Goal: Task Accomplishment & Management: Manage account settings

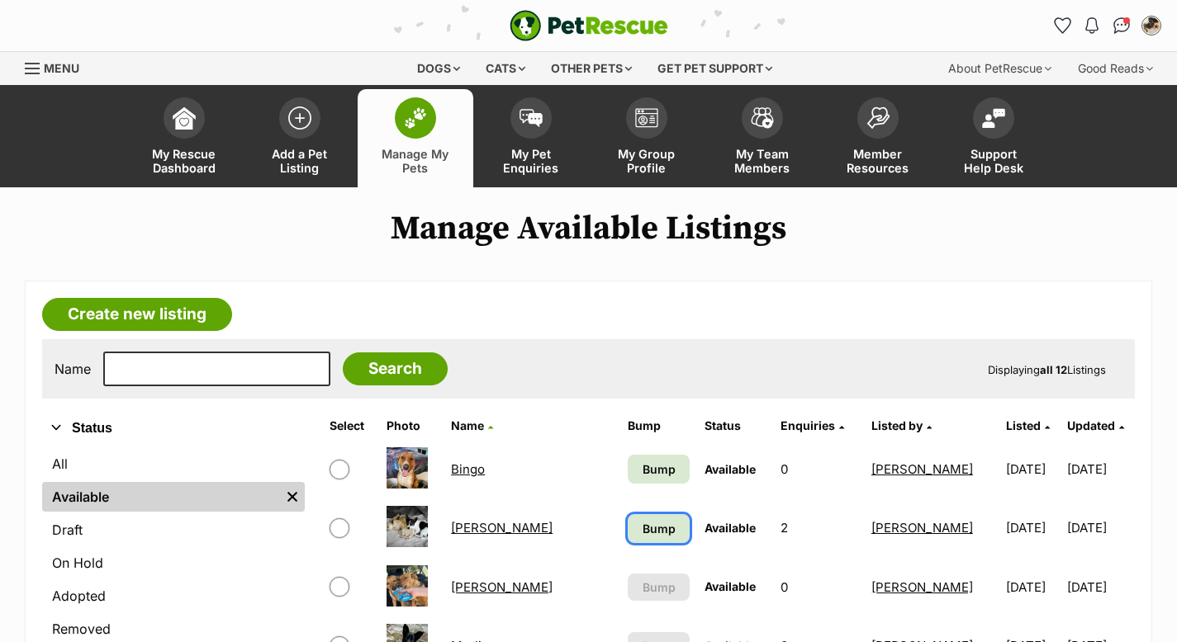
click at [642, 526] on span "Bump" at bounding box center [658, 528] width 33 height 17
click at [644, 465] on span "Bump" at bounding box center [658, 469] width 33 height 17
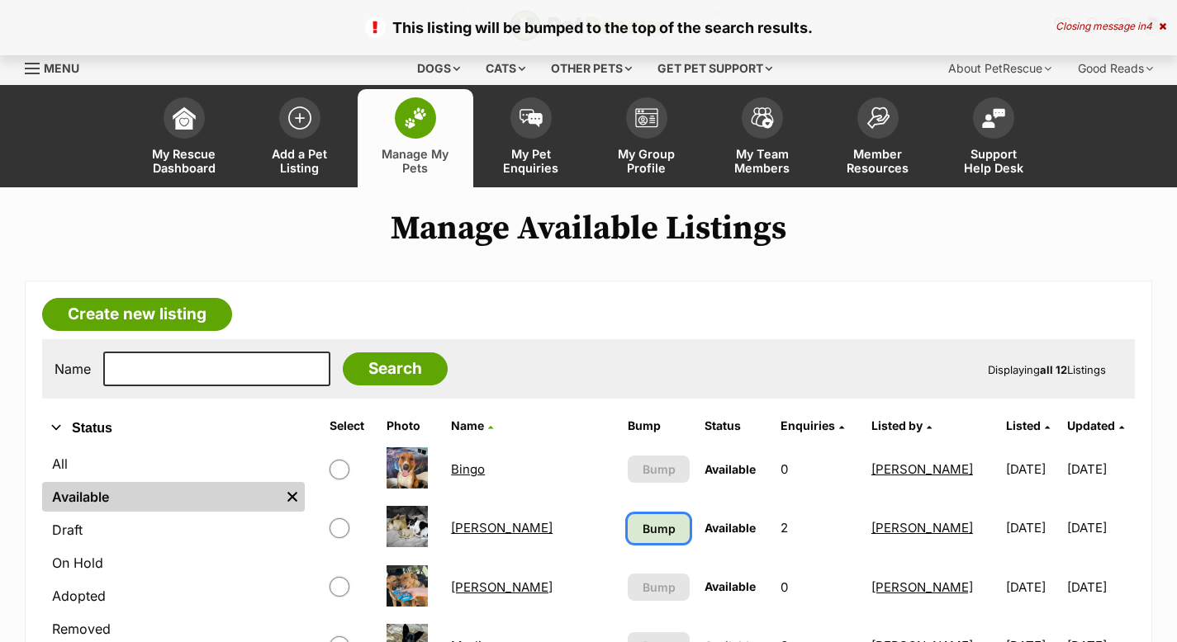
click at [643, 520] on span "Bump" at bounding box center [658, 528] width 33 height 17
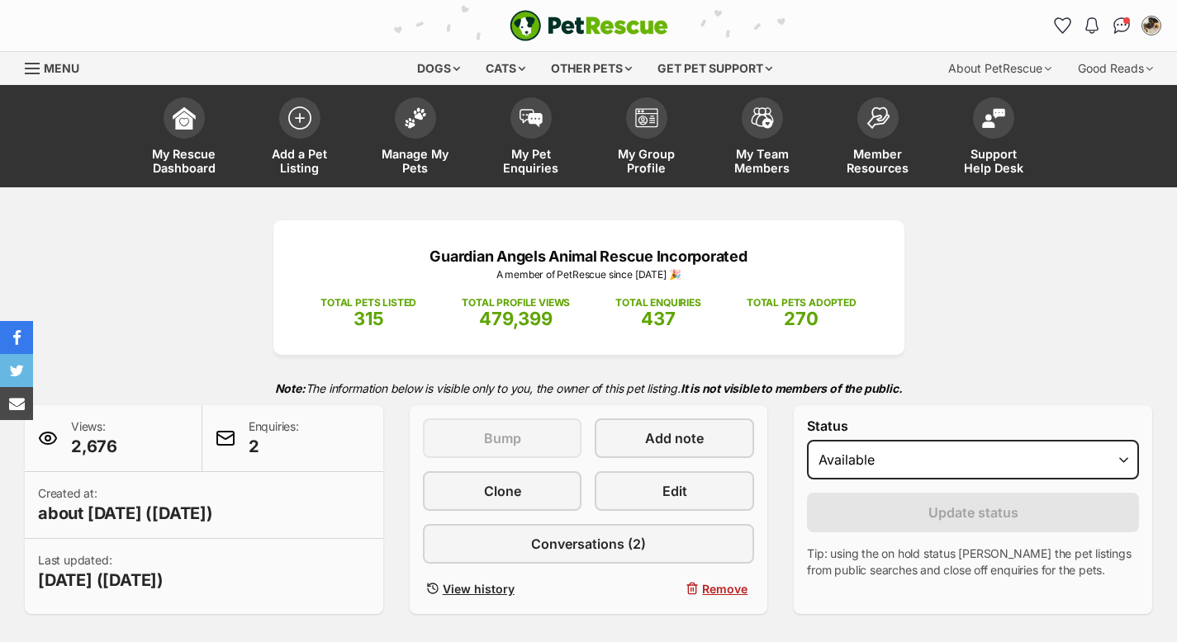
select select "on_hold"
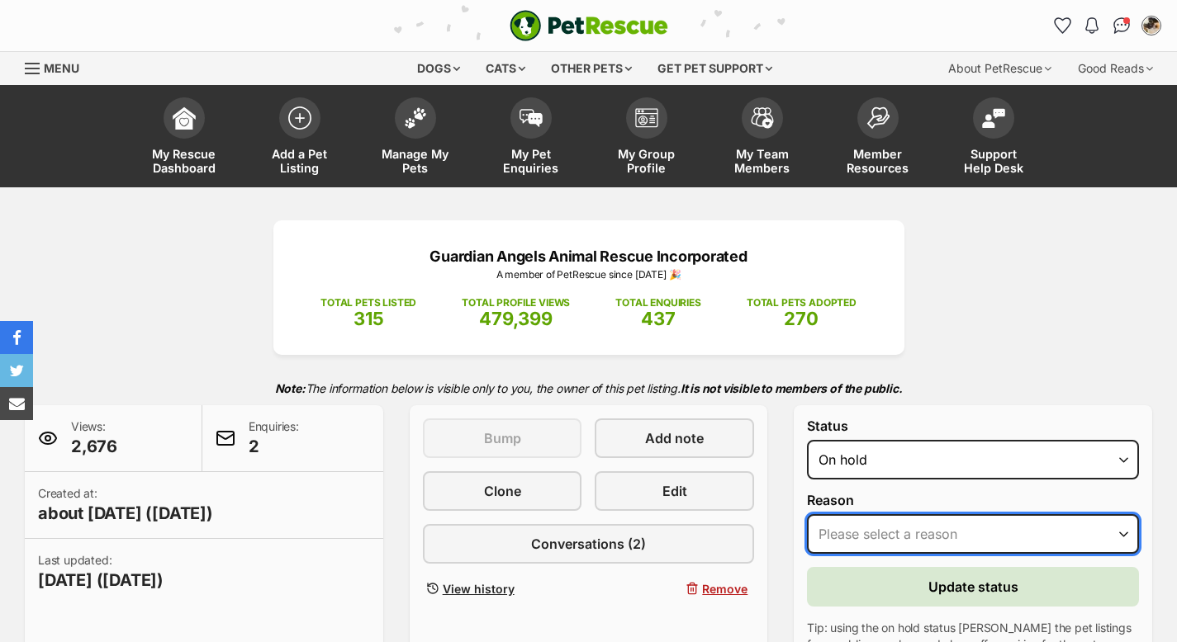
click at [1009, 535] on select "Please select a reason Medical reasons Reviewing applications Adoption pending …" at bounding box center [973, 534] width 332 height 40
select select "adoption_pending"
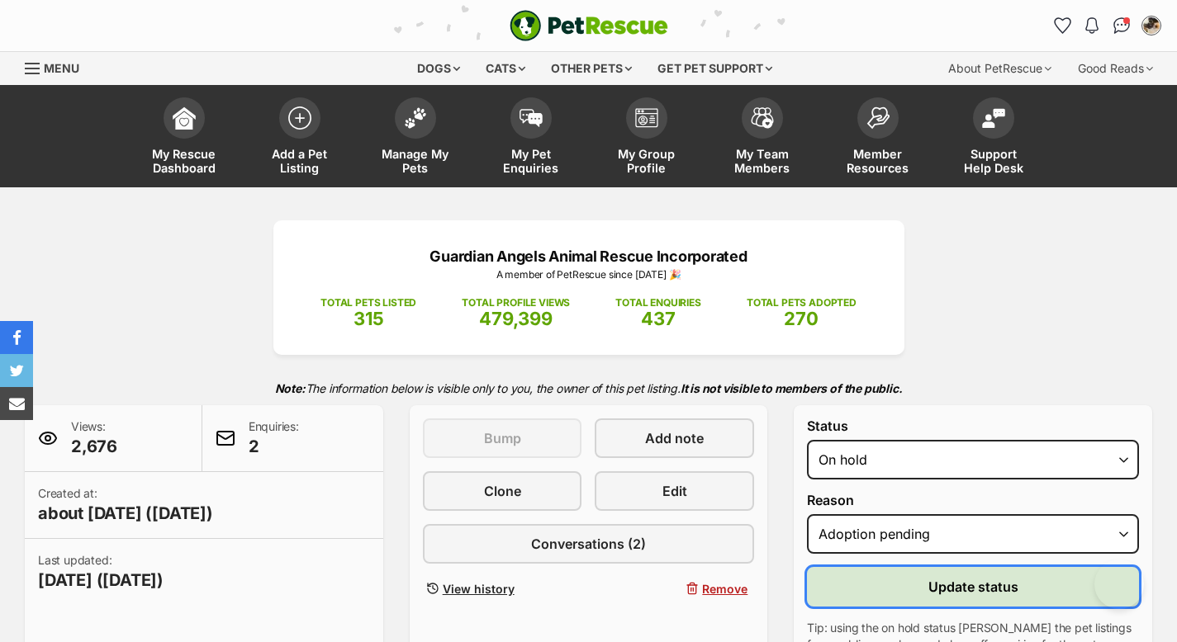
click at [1008, 590] on span "Update status" at bounding box center [973, 587] width 90 height 20
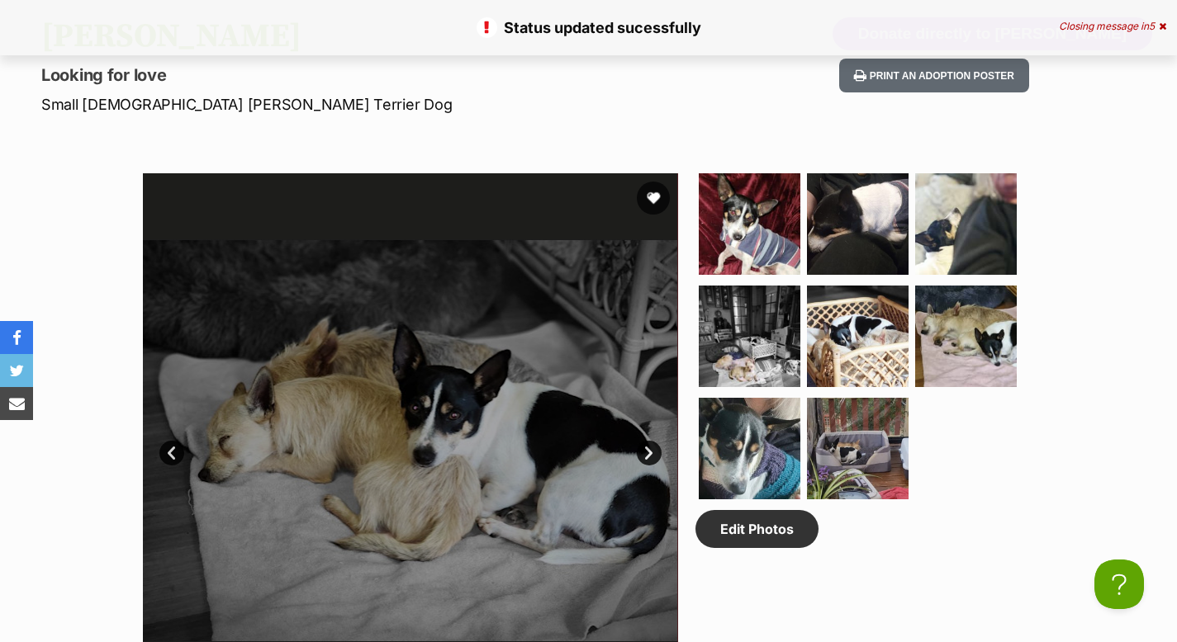
scroll to position [0, 0]
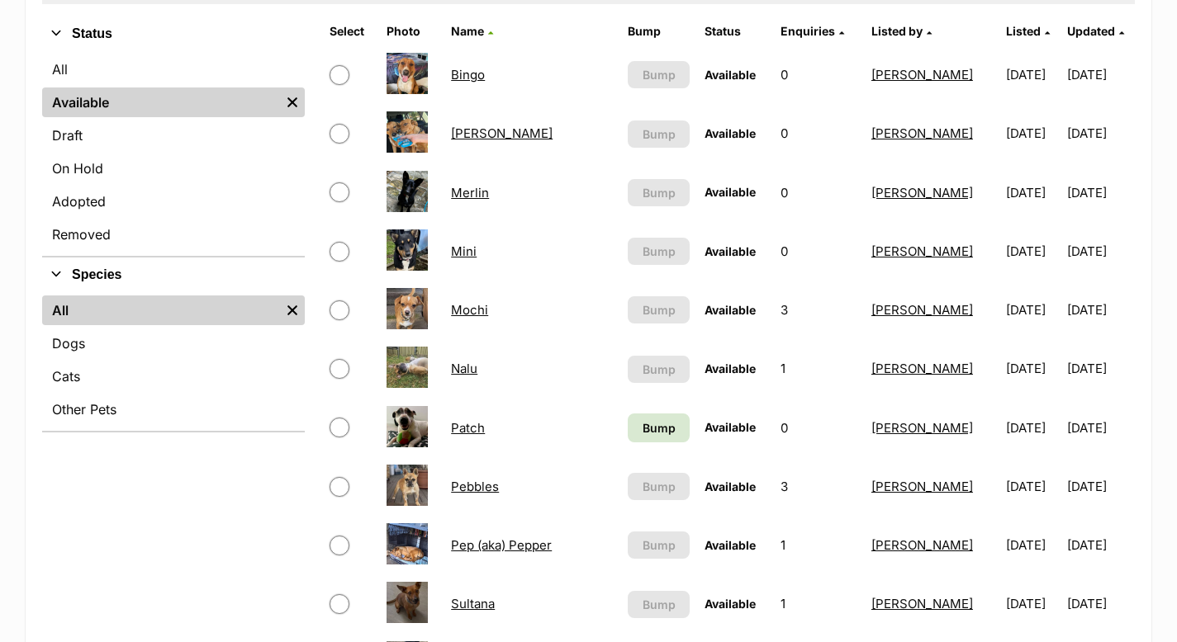
scroll to position [420, 0]
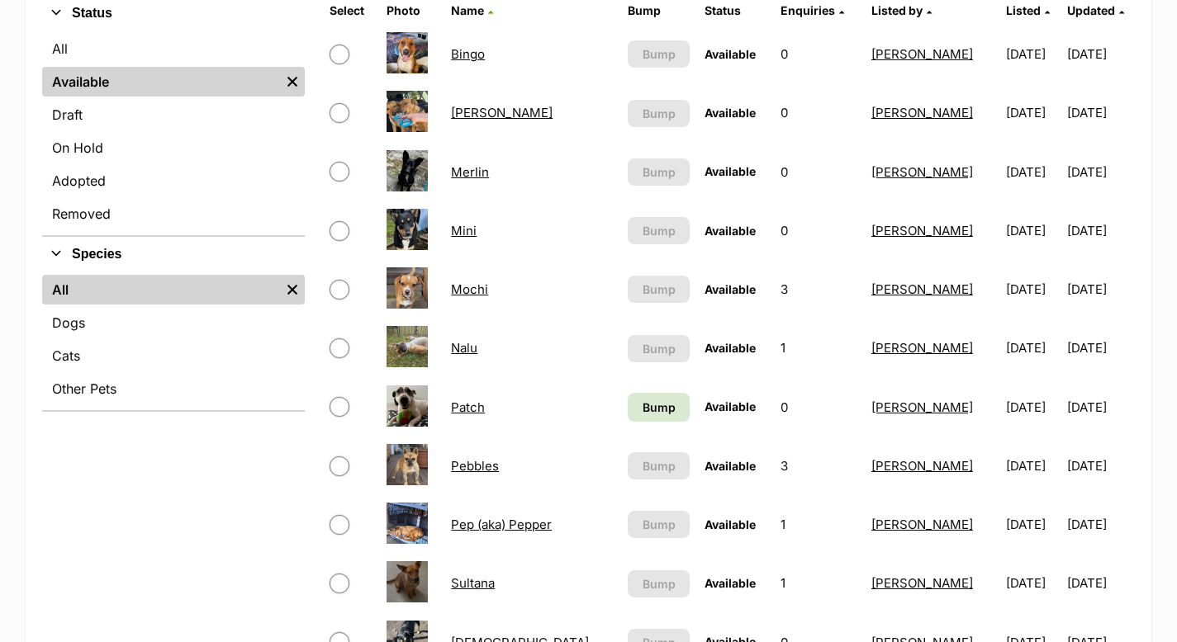
drag, startPoint x: 0, startPoint y: 0, endPoint x: 1183, endPoint y: 228, distance: 1204.3
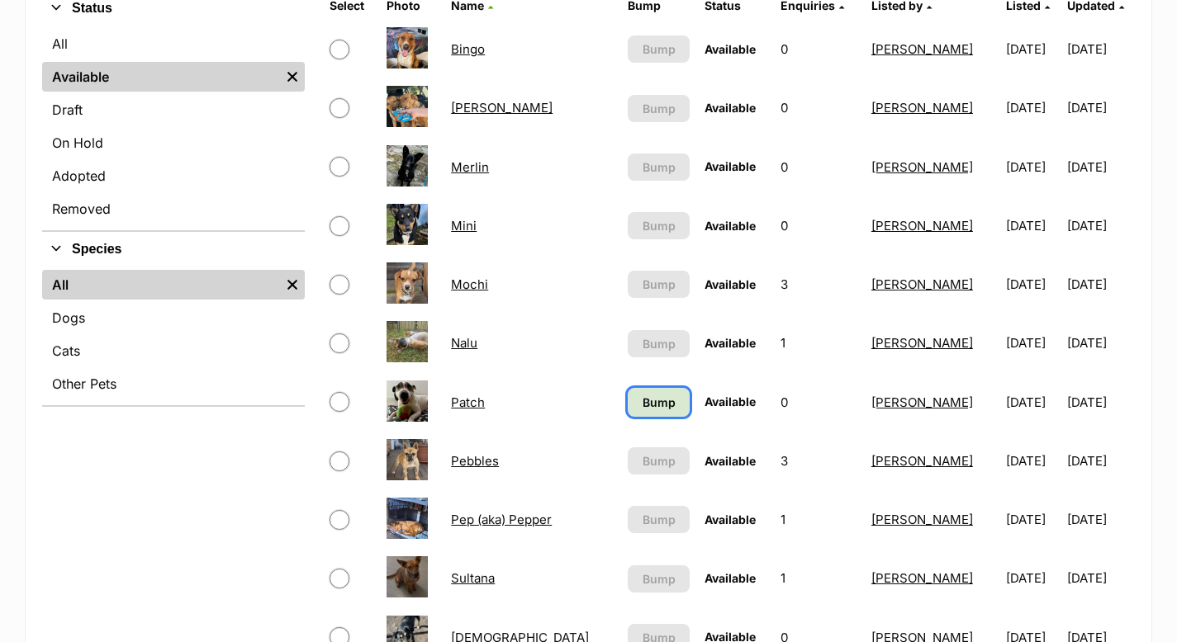
click at [643, 397] on span "Bump" at bounding box center [658, 402] width 33 height 17
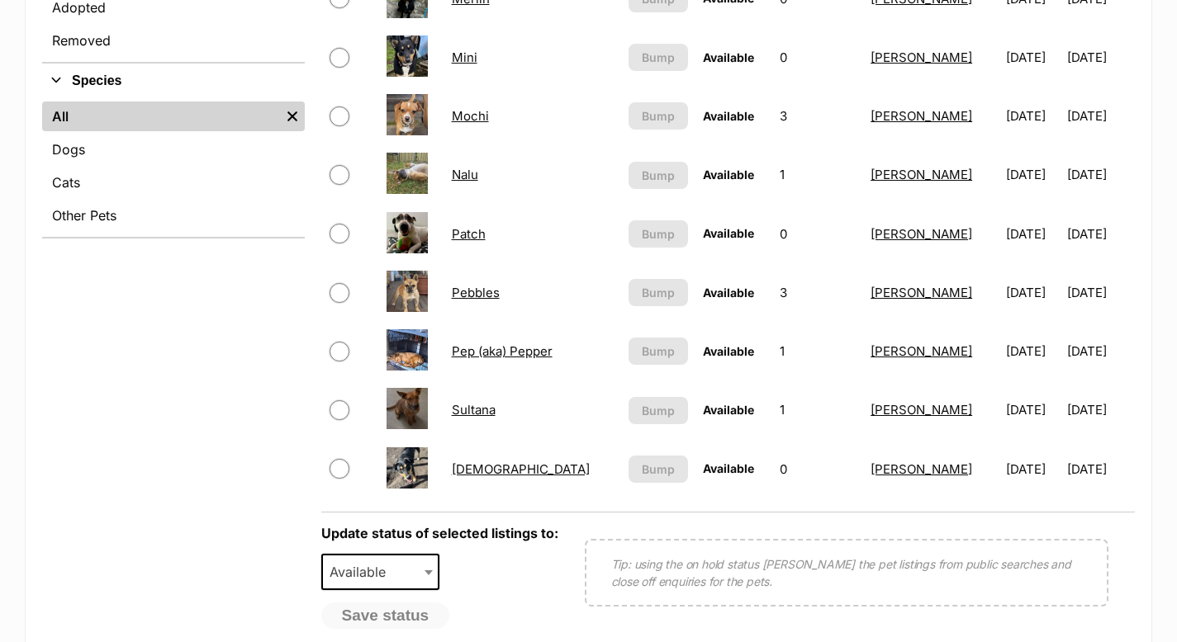
click at [473, 175] on link "Nalu" at bounding box center [465, 175] width 26 height 16
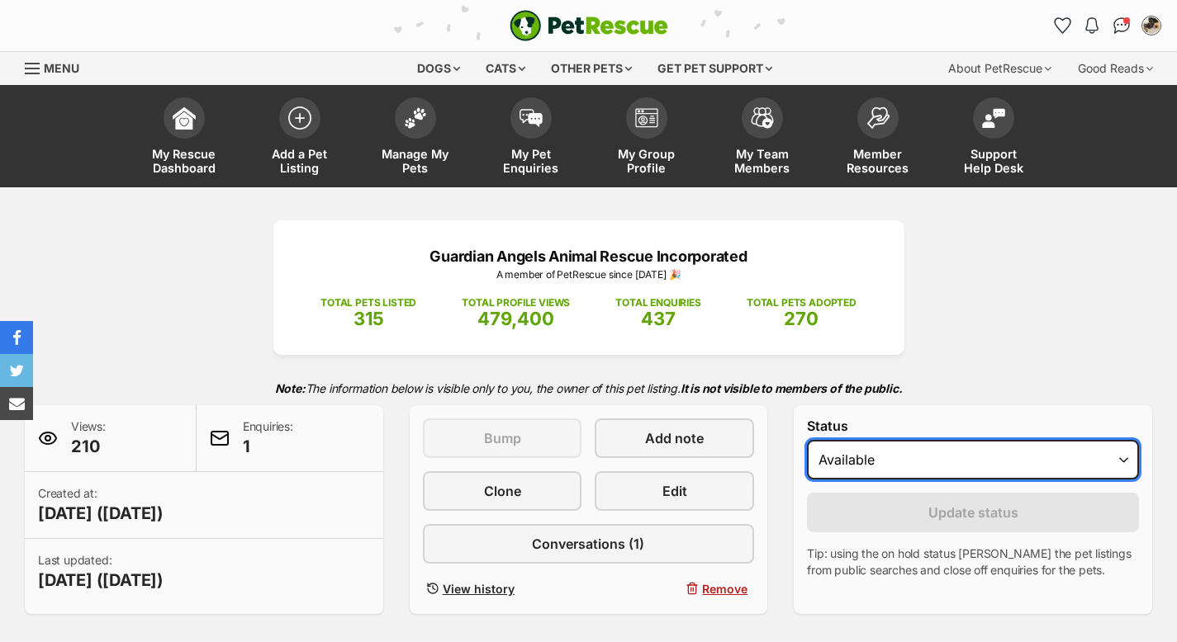
click at [1124, 460] on select "Draft - not available as listing has enquires Available On hold Adopted" at bounding box center [973, 460] width 332 height 40
select select "on_hold"
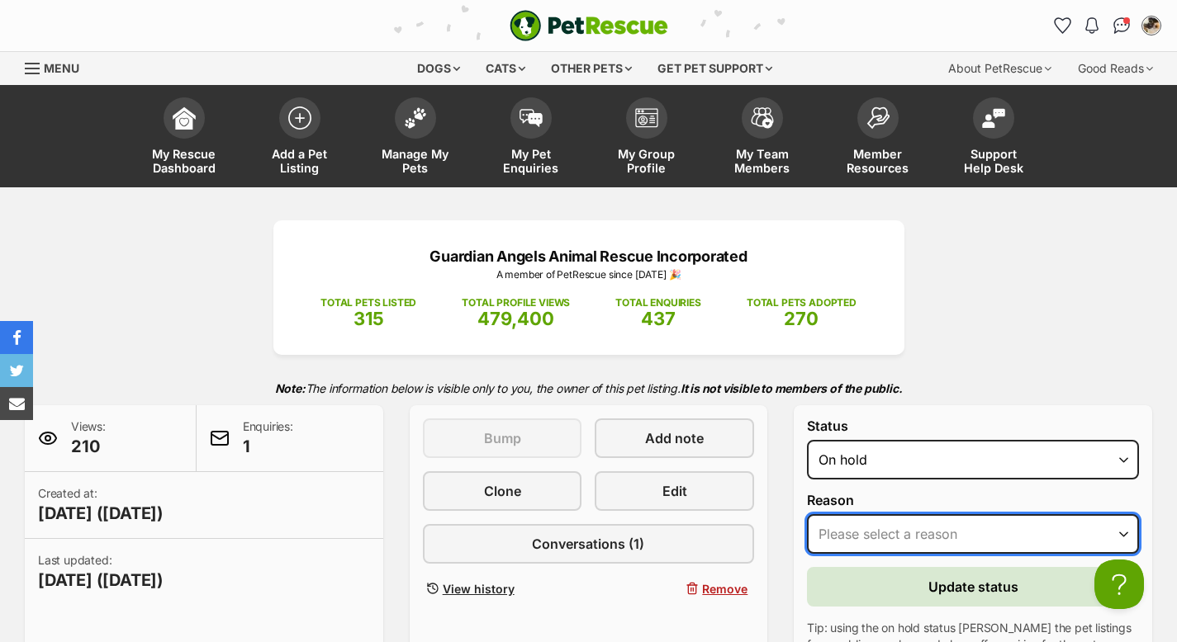
click at [972, 538] on select "Please select a reason Medical reasons Reviewing applications Adoption pending …" at bounding box center [973, 534] width 332 height 40
select select "adoption_pending"
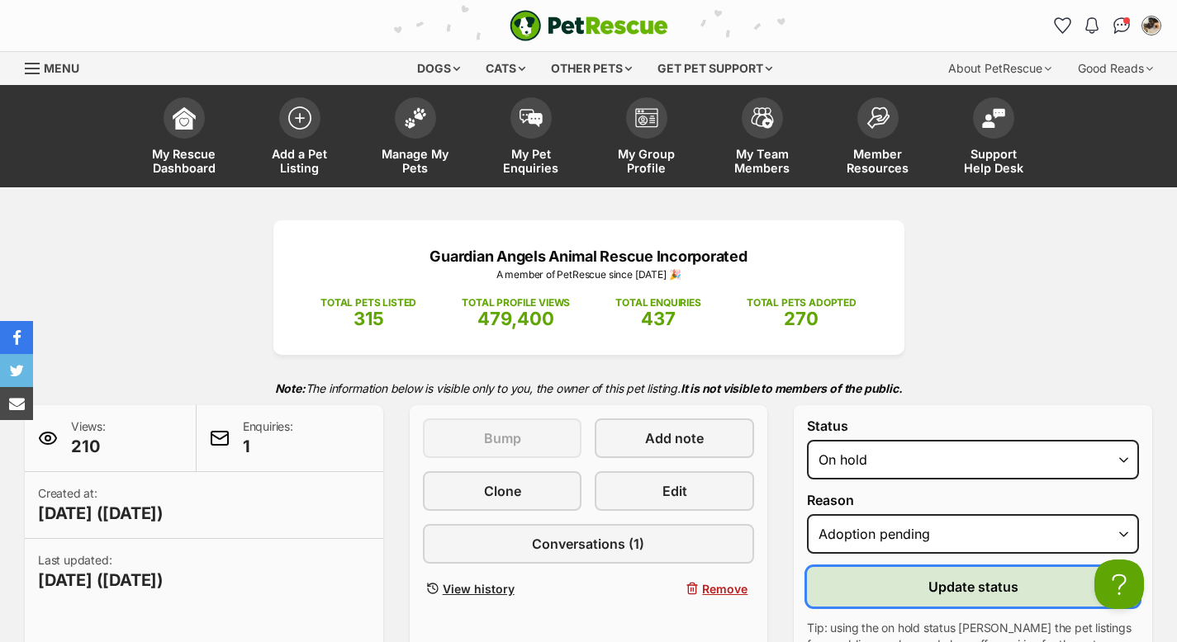
click at [941, 585] on span "Update status" at bounding box center [973, 587] width 90 height 20
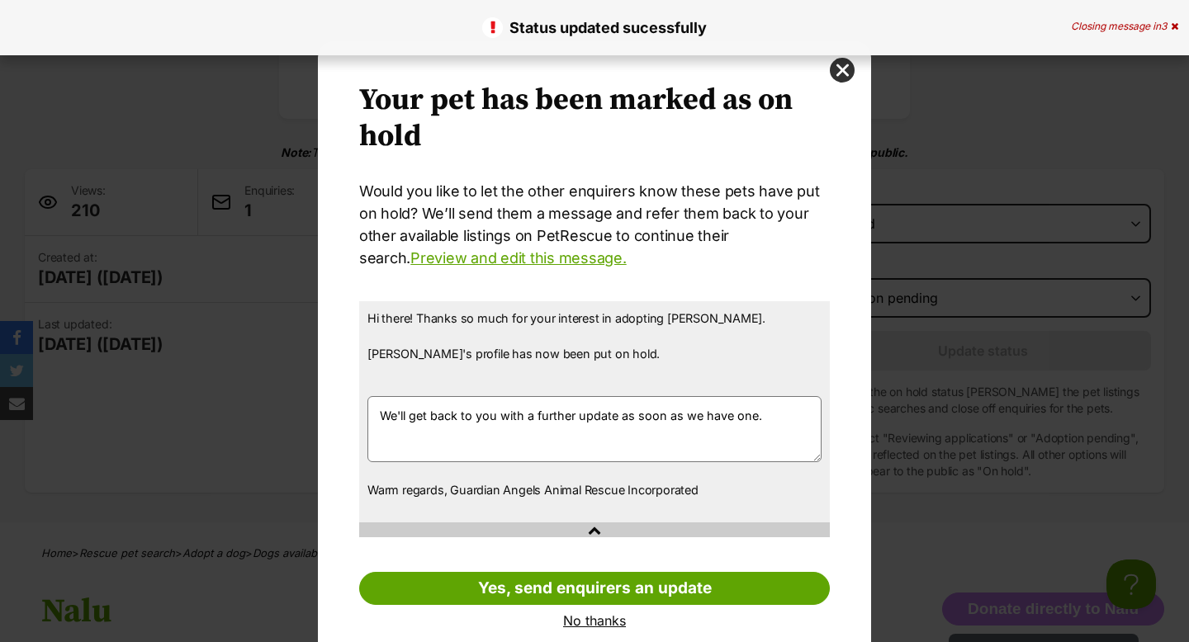
click at [581, 616] on link "No thanks" at bounding box center [594, 621] width 471 height 15
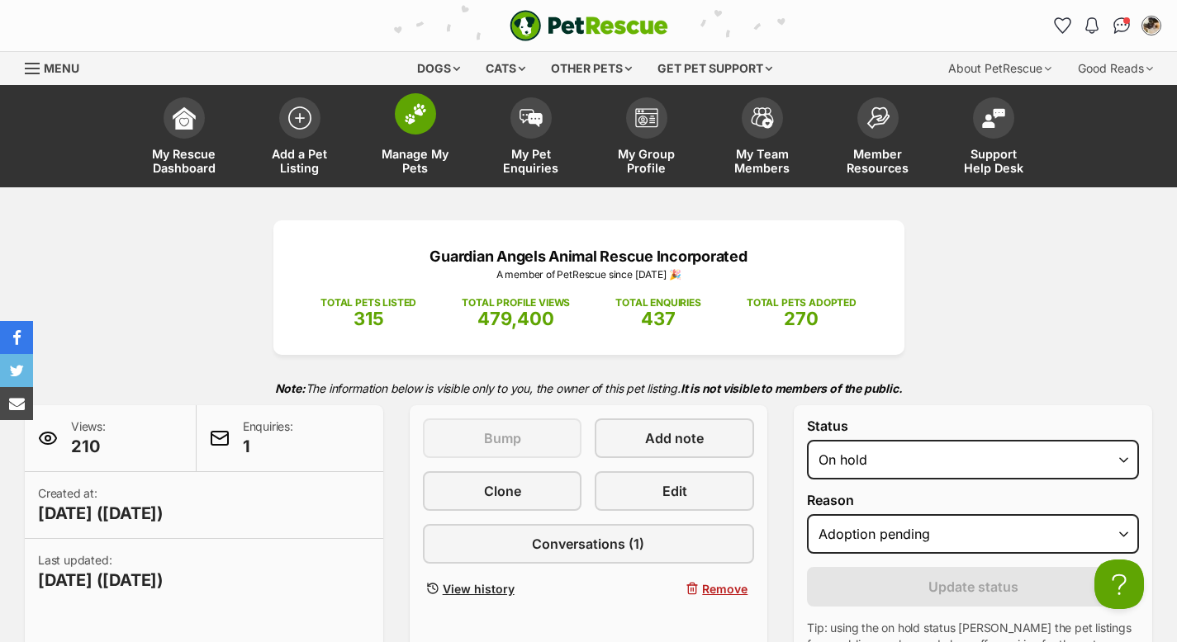
click at [425, 109] on img at bounding box center [415, 113] width 23 height 21
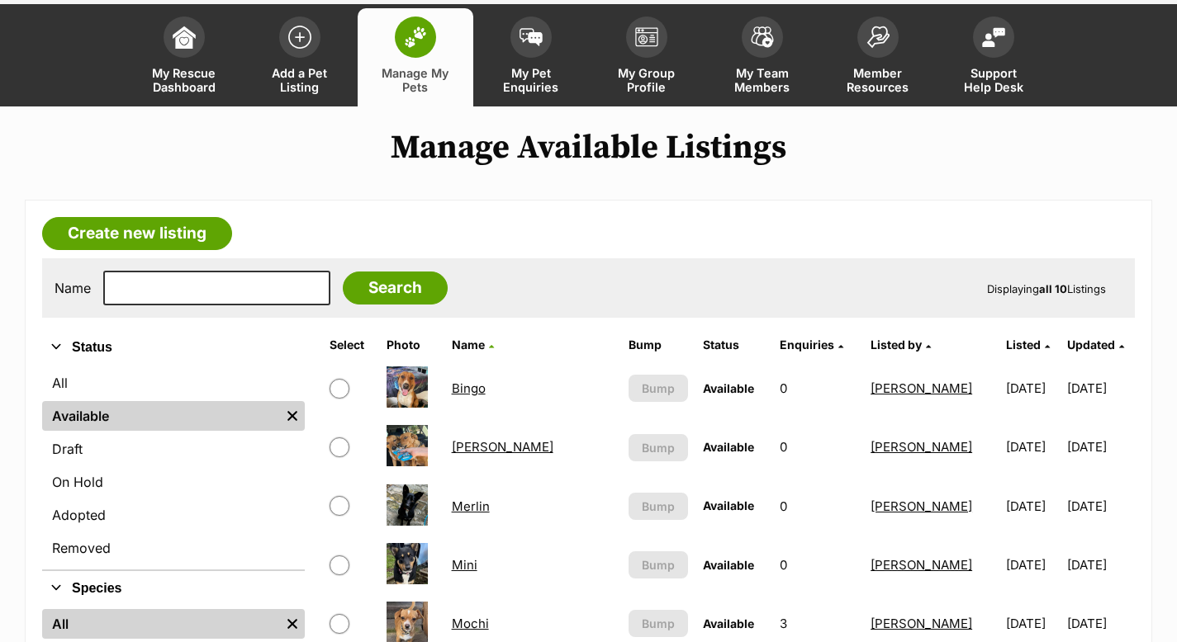
scroll to position [95, 0]
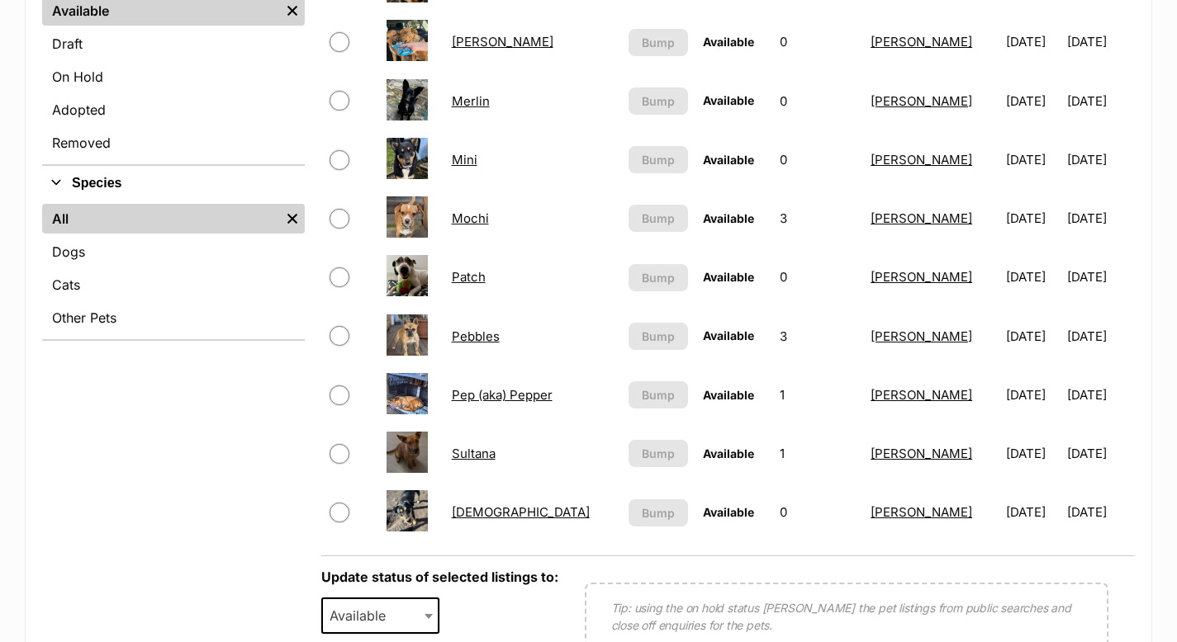
drag, startPoint x: 1184, startPoint y: 150, endPoint x: 1188, endPoint y: 298, distance: 147.9
click at [1176, 297] on html "Skip to main content Log in to favourite this pet Log in Or sign up Search PetR…" at bounding box center [588, 605] width 1177 height 2183
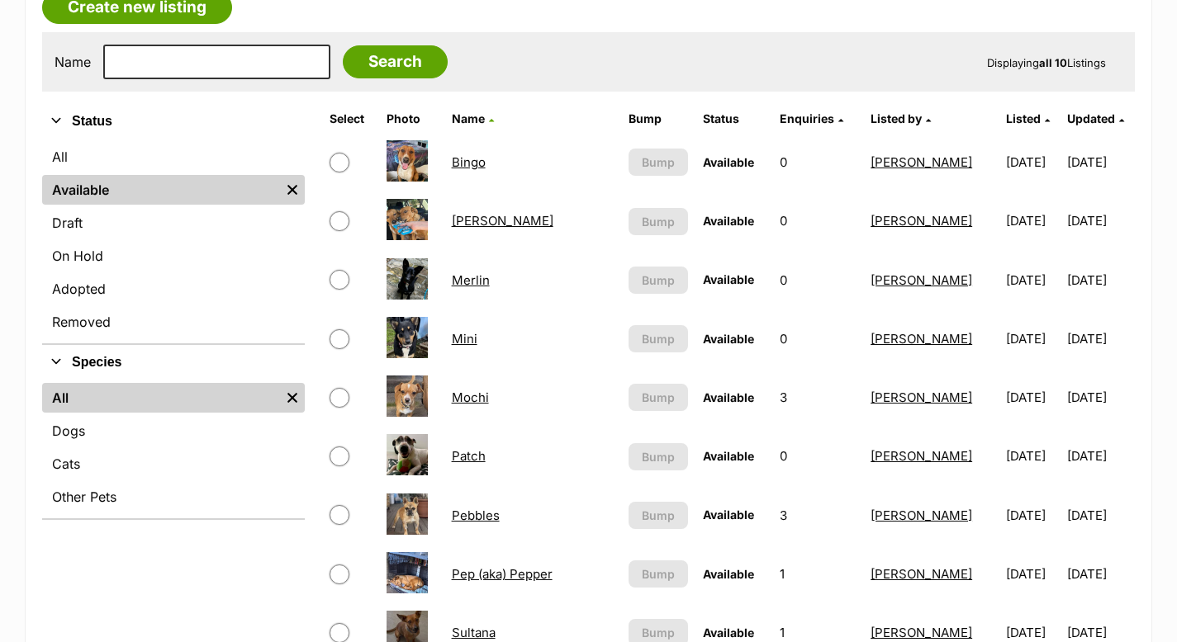
scroll to position [178, 0]
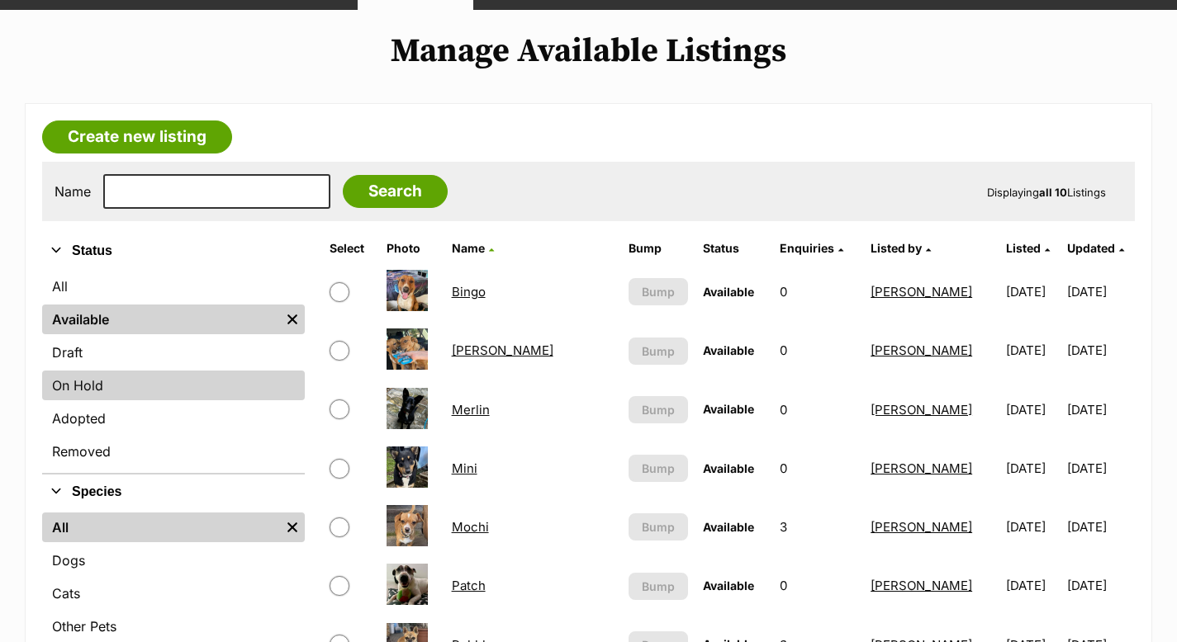
click at [93, 381] on link "On Hold" at bounding box center [173, 386] width 263 height 30
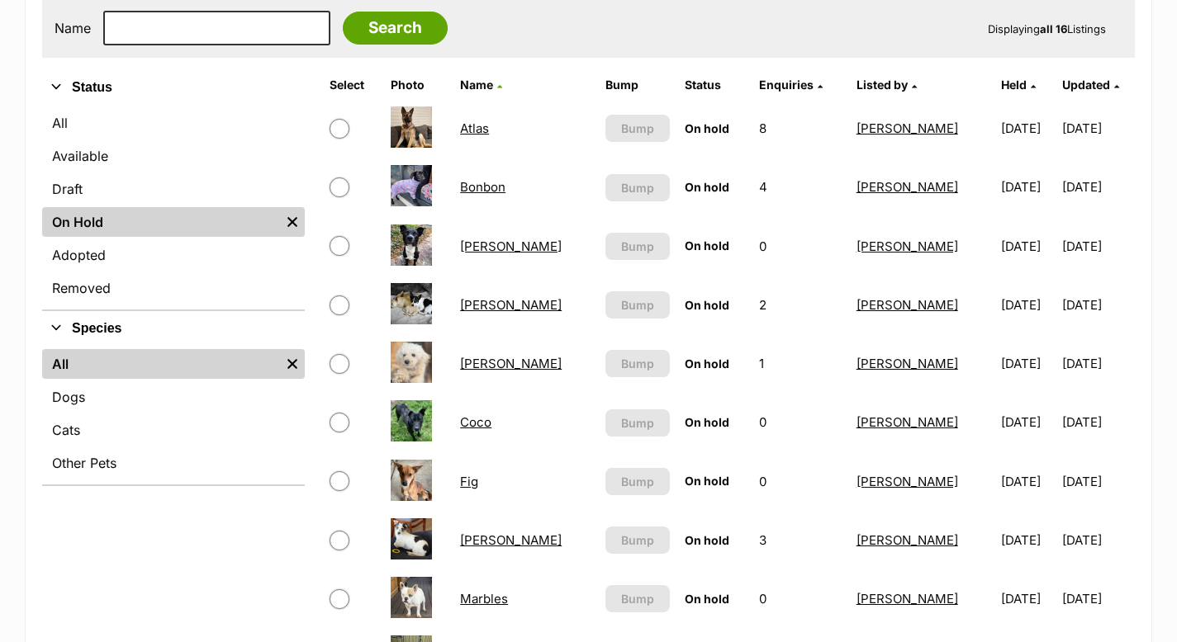
scroll to position [344, 0]
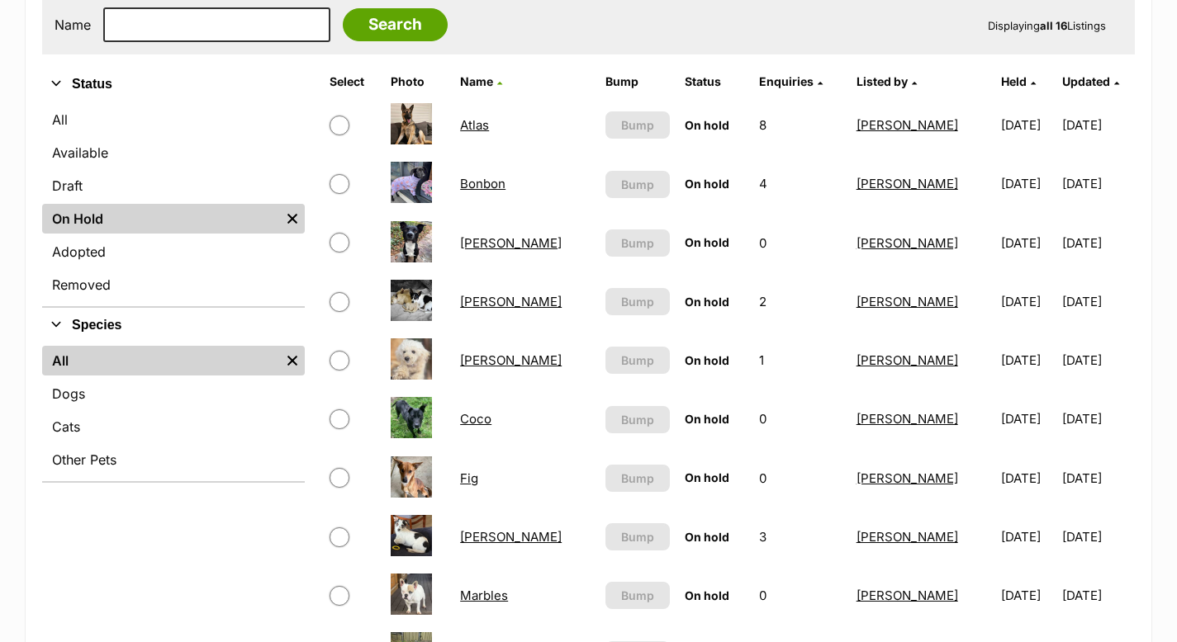
drag, startPoint x: 1188, startPoint y: 76, endPoint x: 1188, endPoint y: 165, distance: 89.2
click at [342, 239] on input "checkbox" at bounding box center [339, 243] width 20 height 20
checkbox input "true"
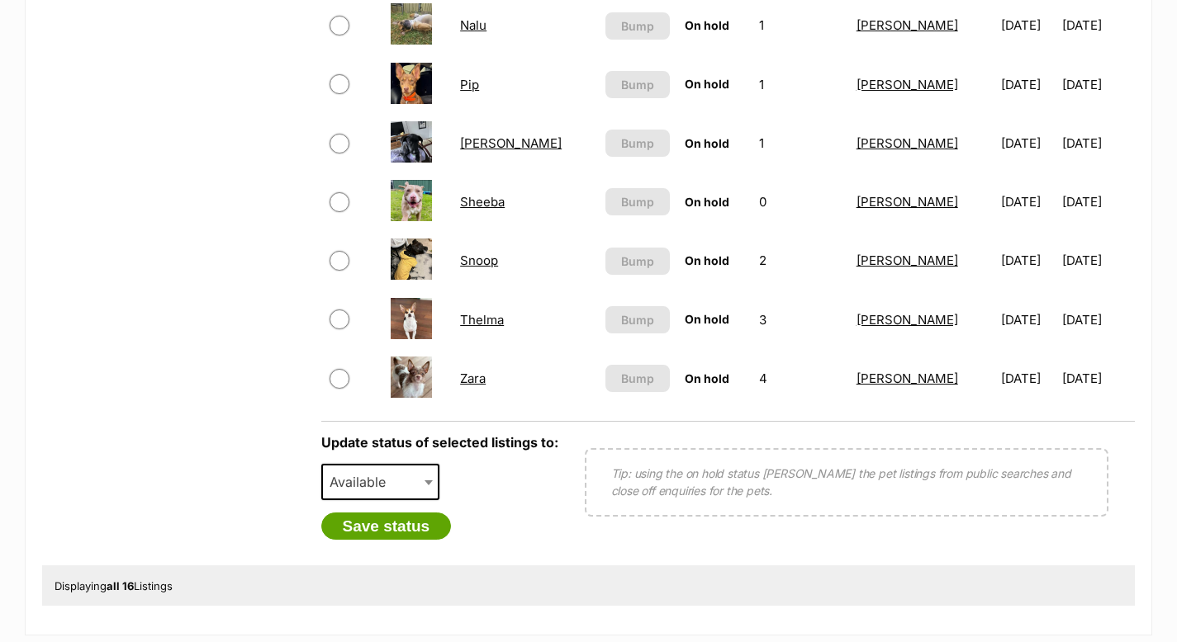
scroll to position [980, 0]
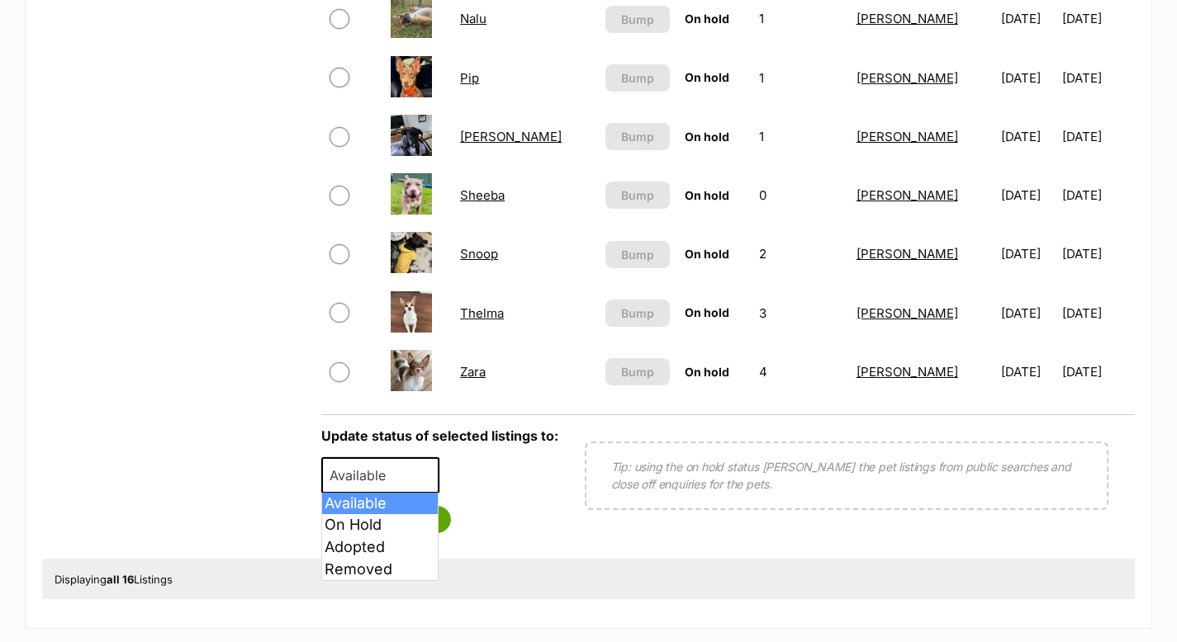
click at [429, 469] on span at bounding box center [430, 475] width 17 height 36
select select "removed"
click at [400, 516] on button "Save status" at bounding box center [386, 520] width 130 height 28
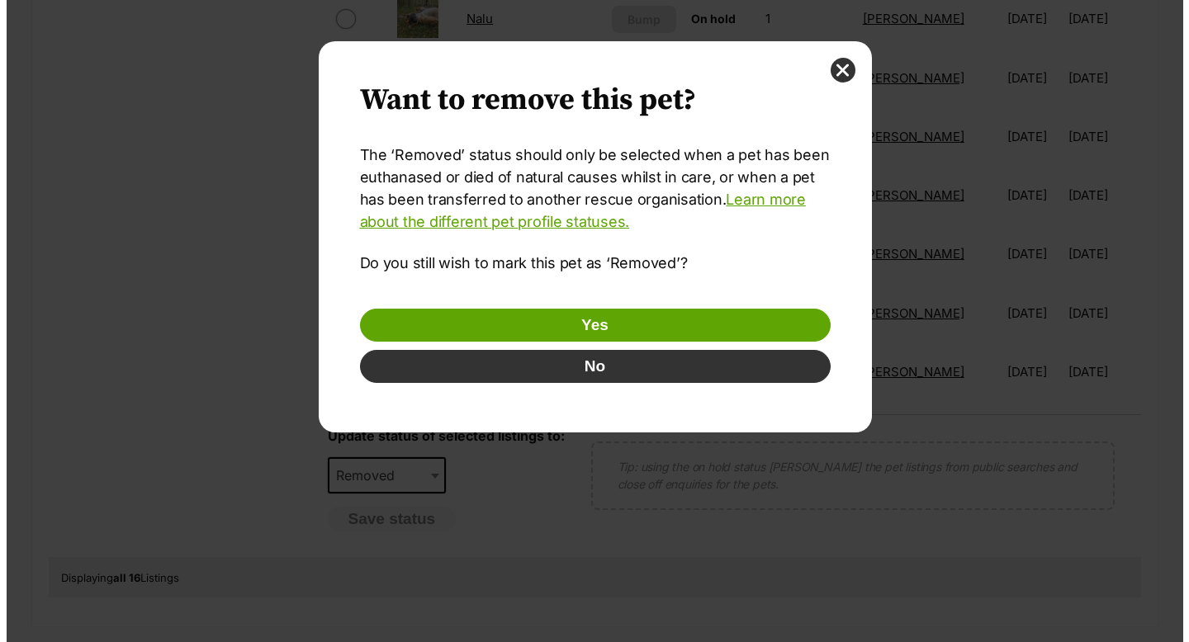
scroll to position [0, 0]
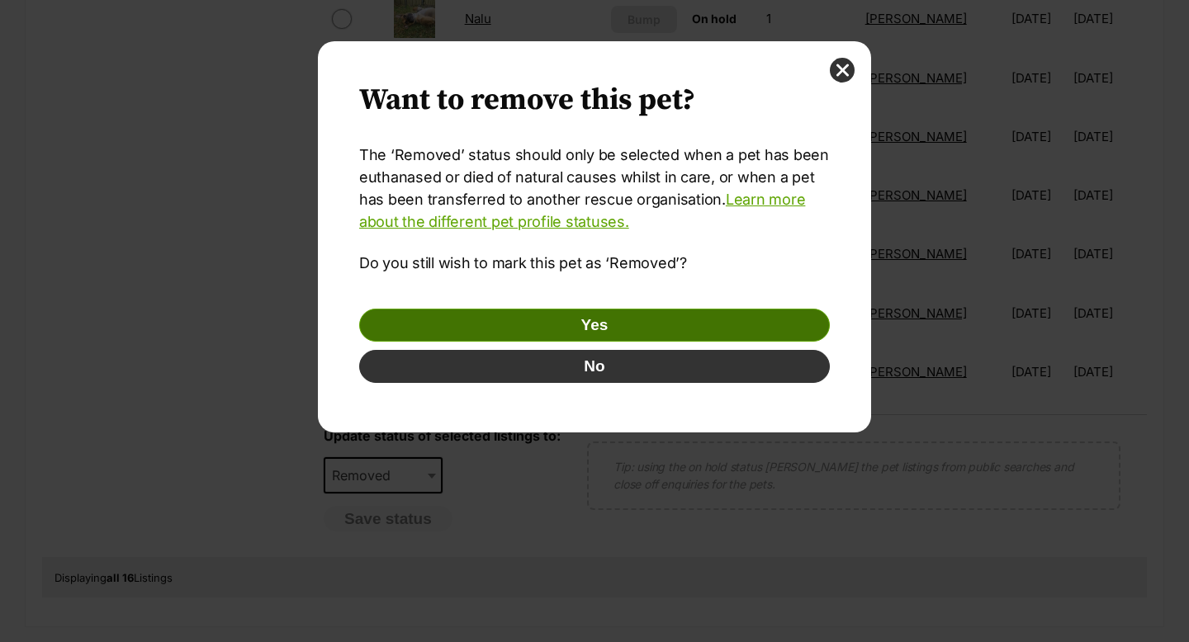
click at [584, 324] on button "Yes" at bounding box center [594, 325] width 471 height 33
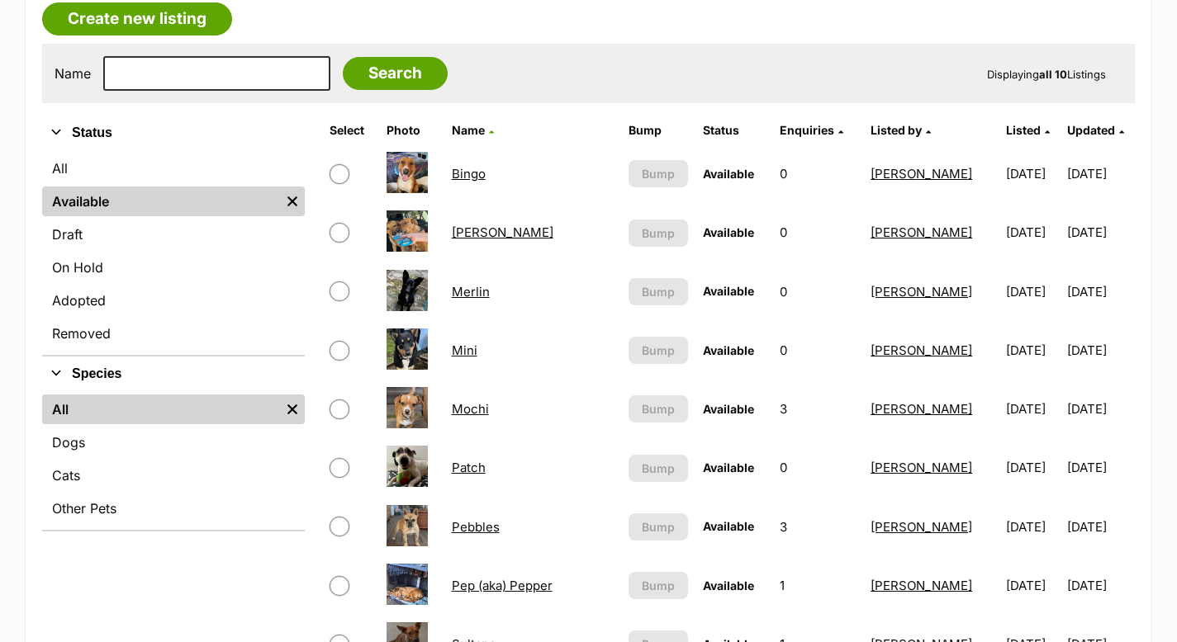
click at [117, 254] on link "On Hold" at bounding box center [173, 268] width 263 height 30
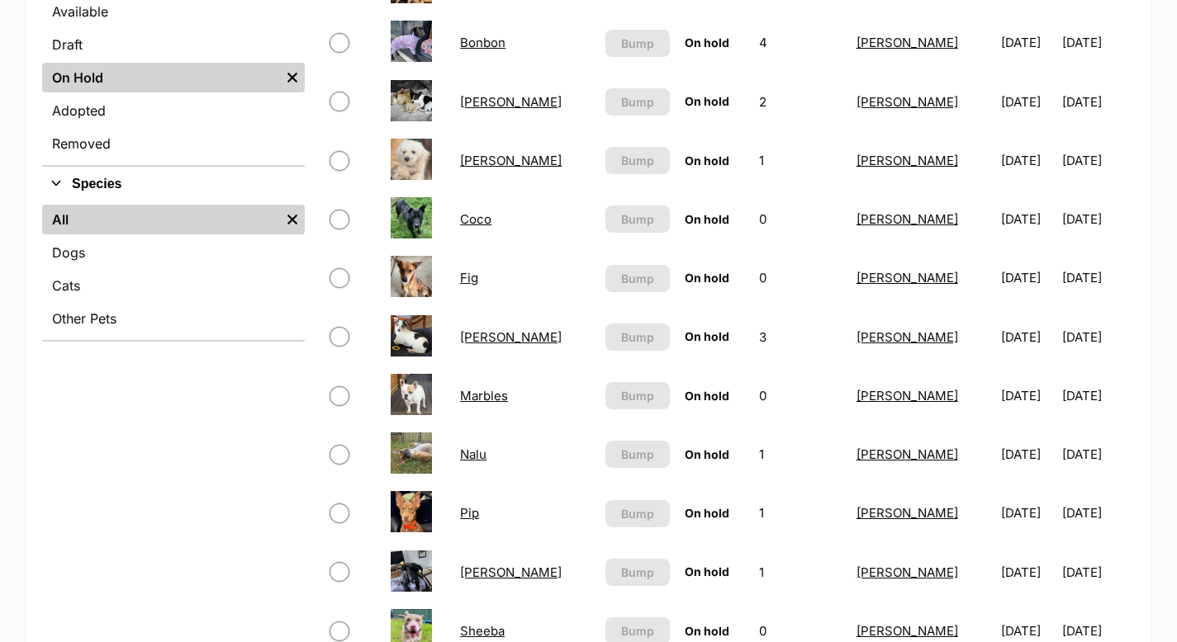
scroll to position [498, 0]
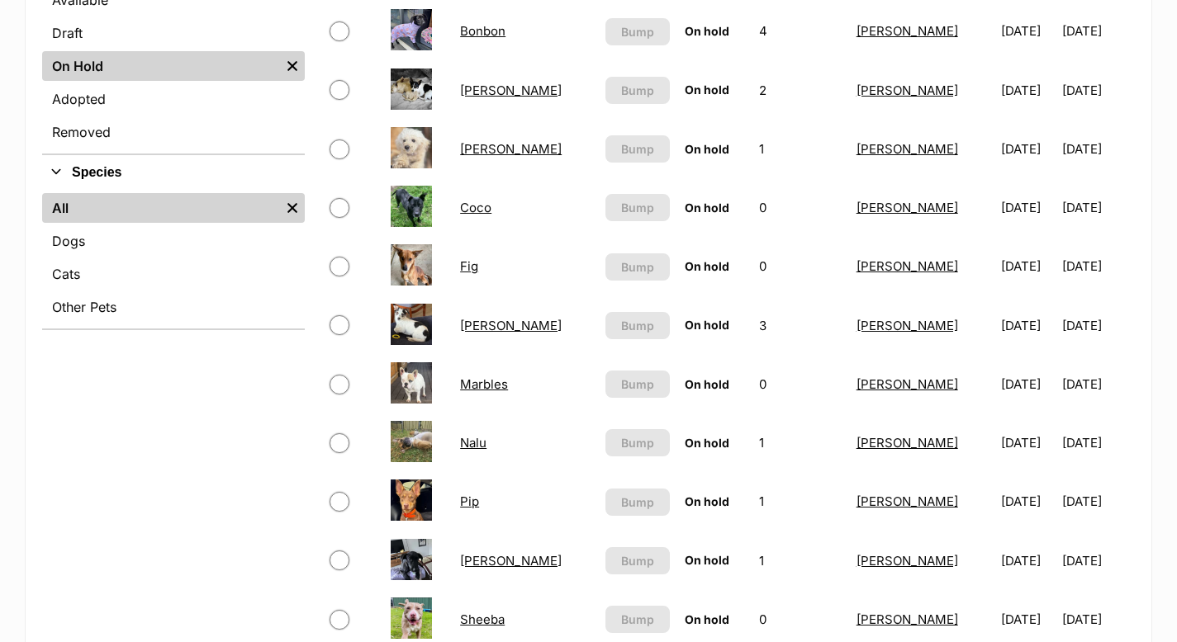
drag, startPoint x: 1185, startPoint y: 93, endPoint x: 1188, endPoint y: 225, distance: 131.3
click at [336, 140] on input "checkbox" at bounding box center [339, 149] width 20 height 20
checkbox input "true"
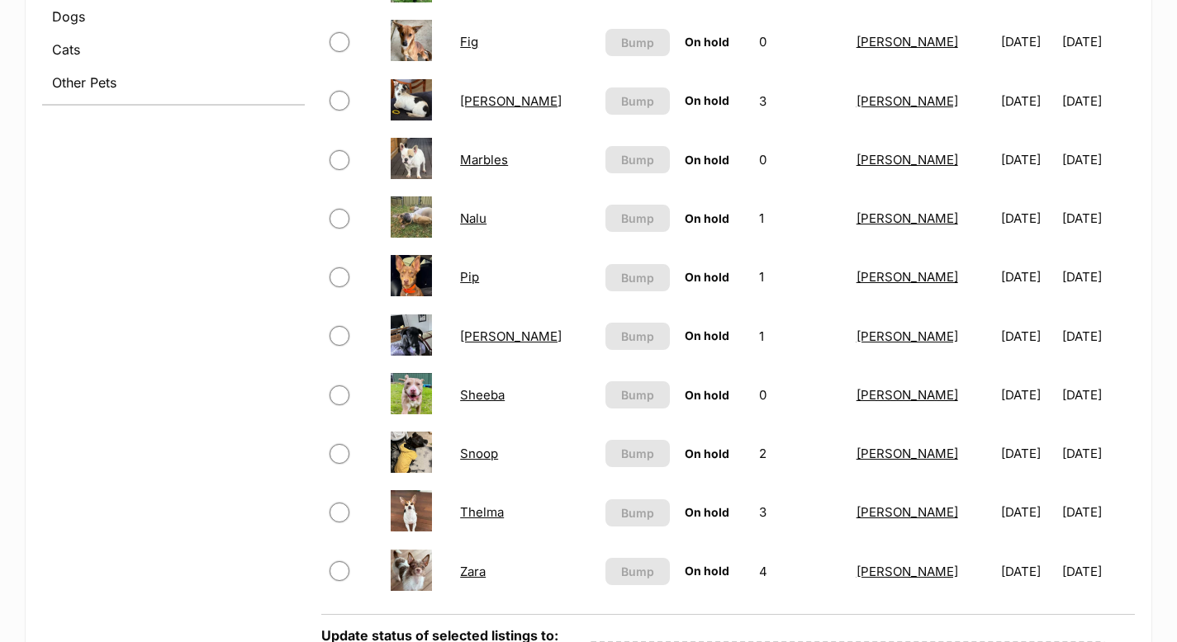
scroll to position [734, 0]
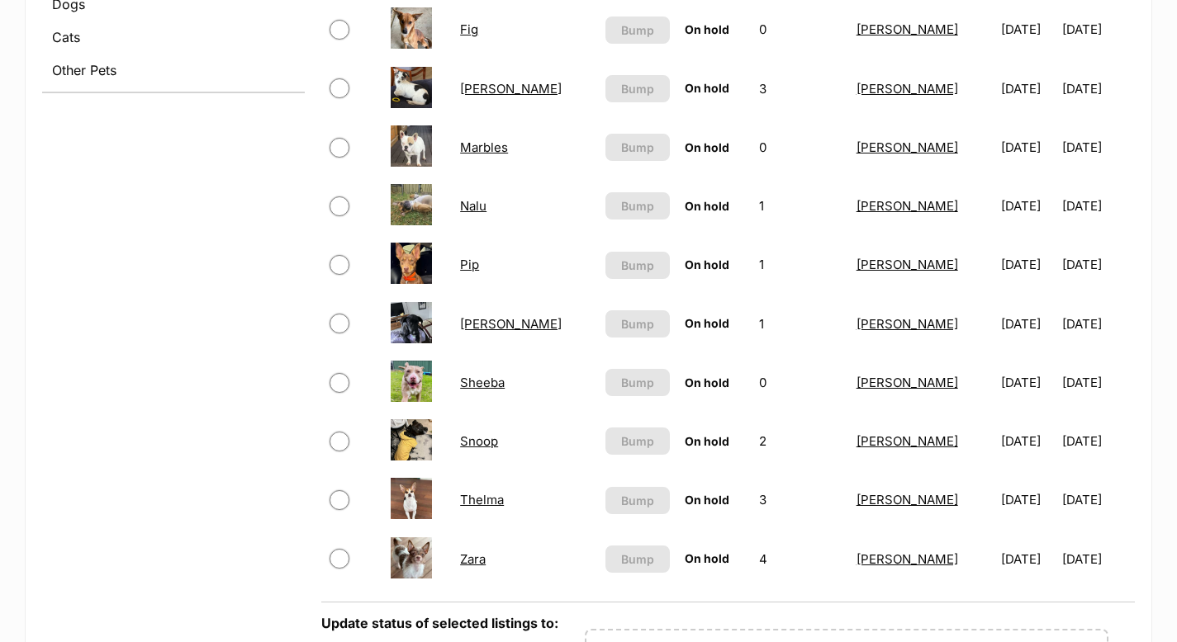
click at [339, 145] on input "checkbox" at bounding box center [339, 148] width 20 height 20
checkbox input "true"
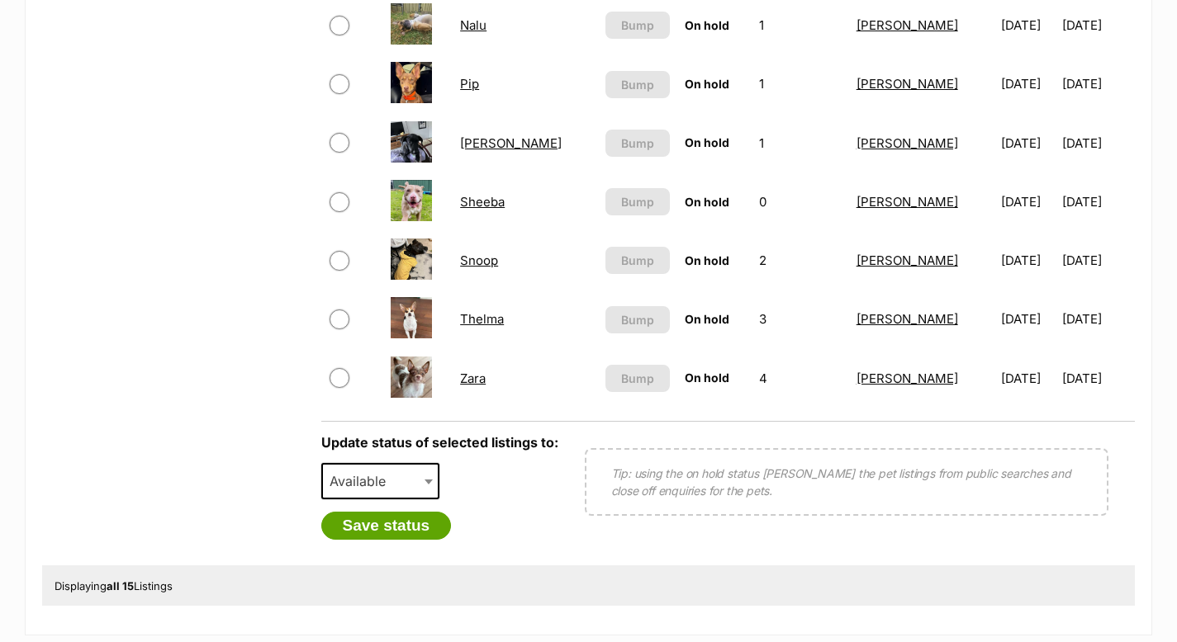
scroll to position [922, 0]
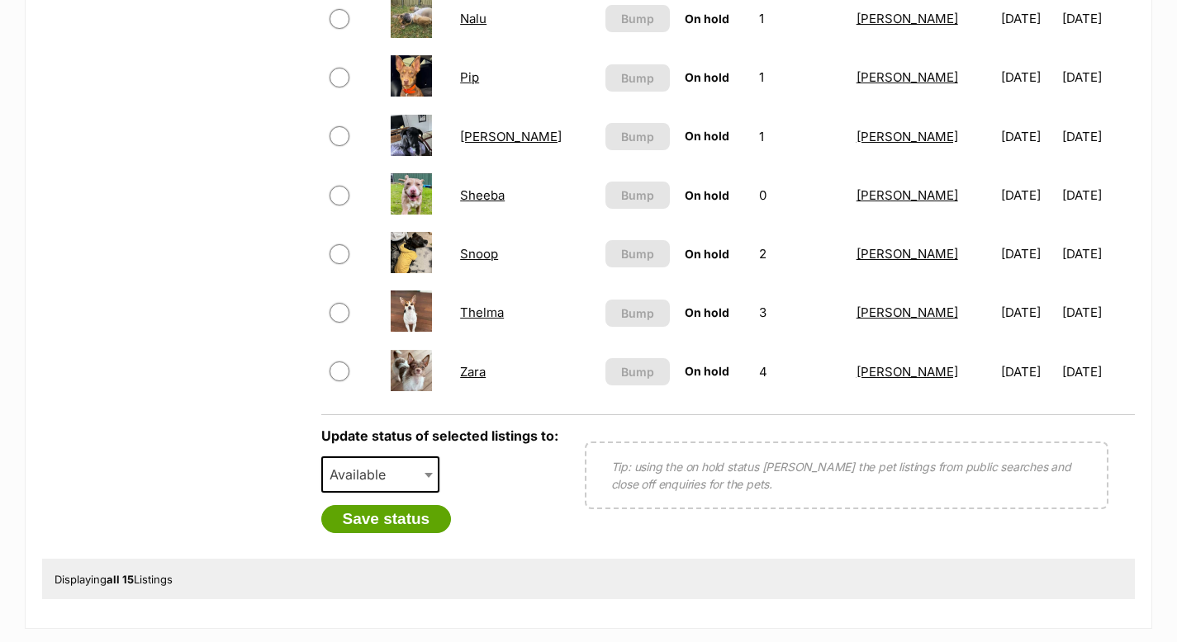
click at [339, 371] on input "checkbox" at bounding box center [339, 372] width 20 height 20
checkbox input "true"
click at [428, 466] on span at bounding box center [430, 475] width 17 height 36
select select "rehomed"
click at [386, 522] on button "Save status" at bounding box center [386, 519] width 130 height 28
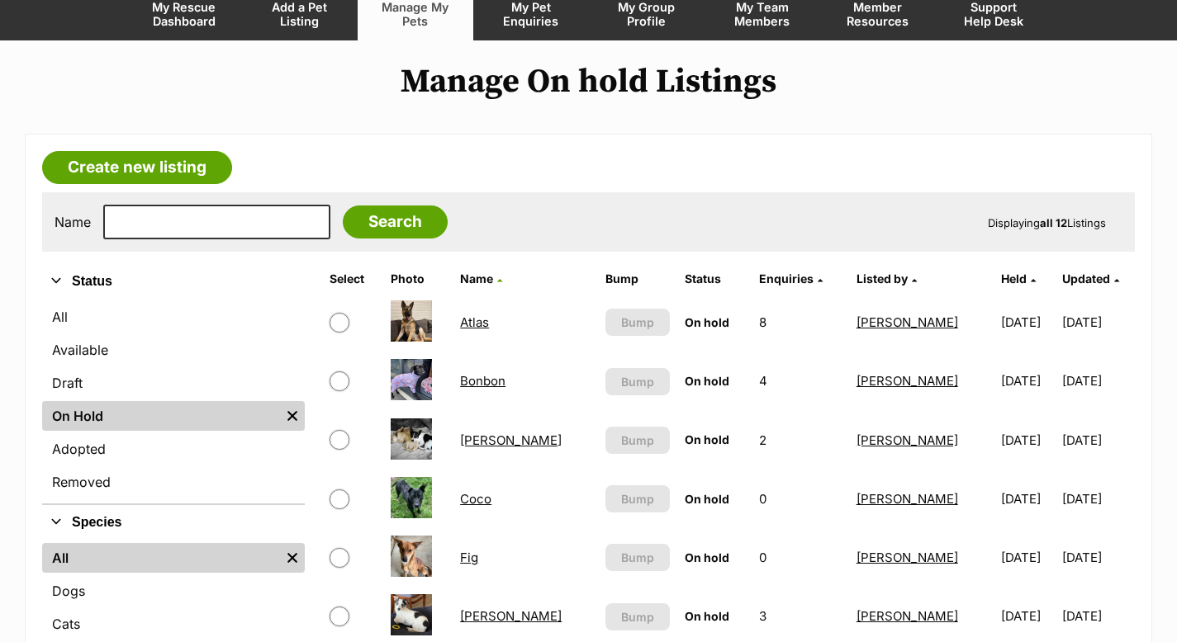
scroll to position [27, 0]
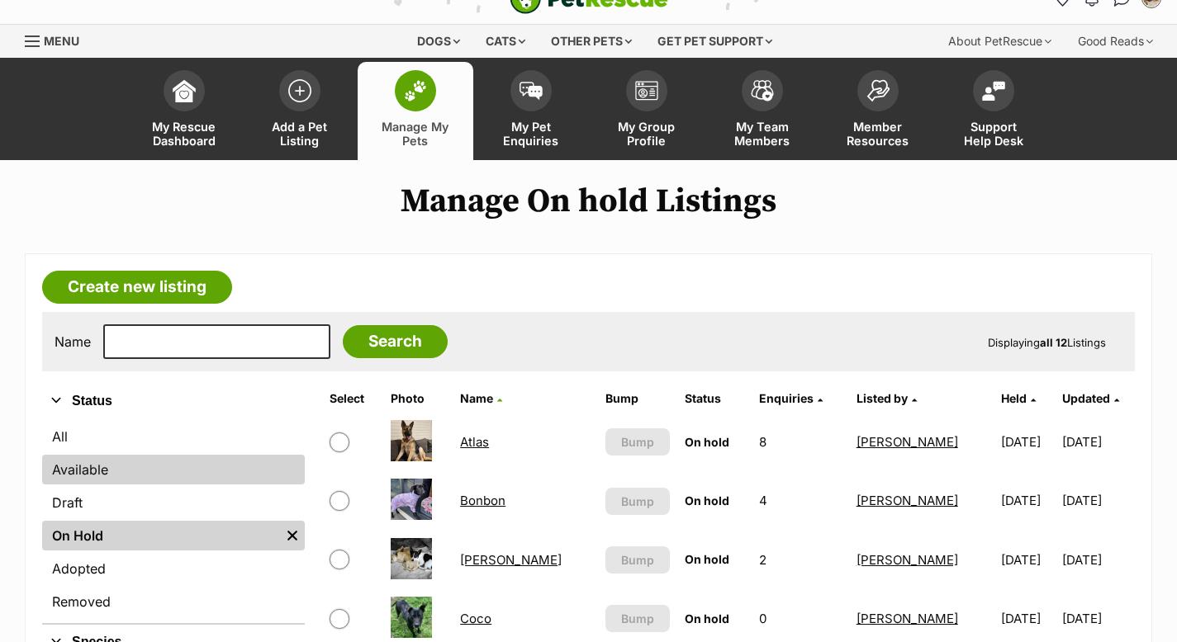
click at [92, 459] on link "Available" at bounding box center [173, 470] width 263 height 30
